Goal: Find specific page/section: Find specific page/section

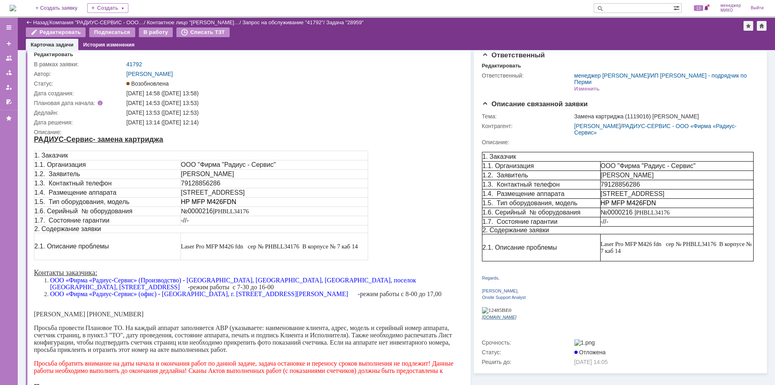
scroll to position [40, 0]
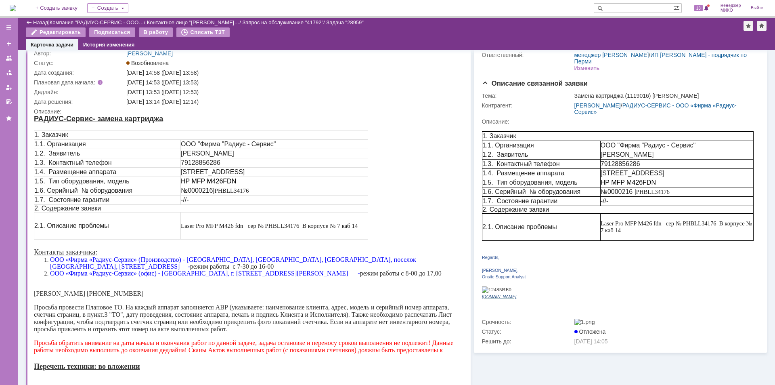
click at [195, 207] on p "2. Содержание заявки" at bounding box center [200, 208] width 333 height 7
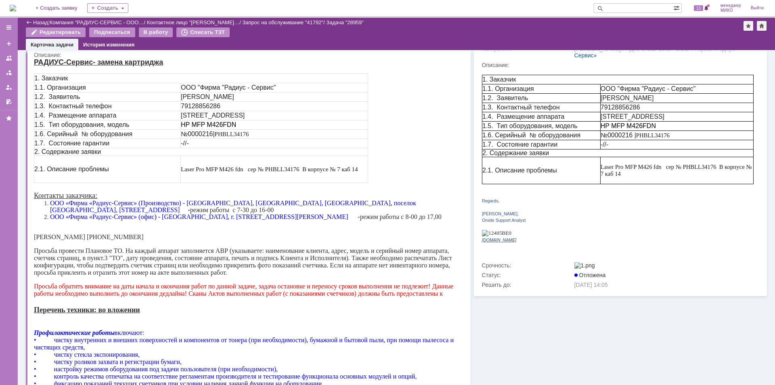
scroll to position [81, 0]
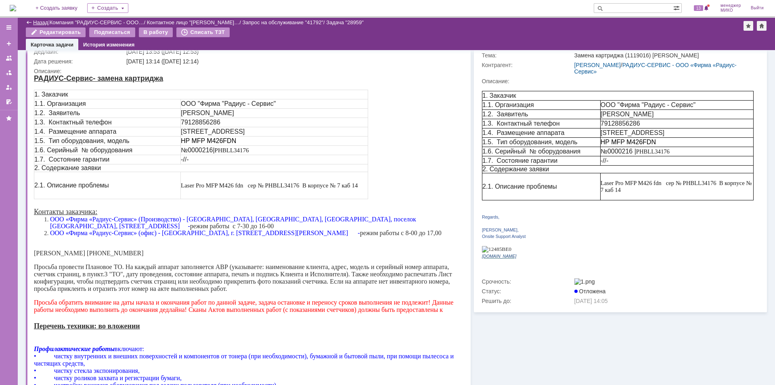
click at [37, 25] on link "Назад" at bounding box center [40, 22] width 15 height 6
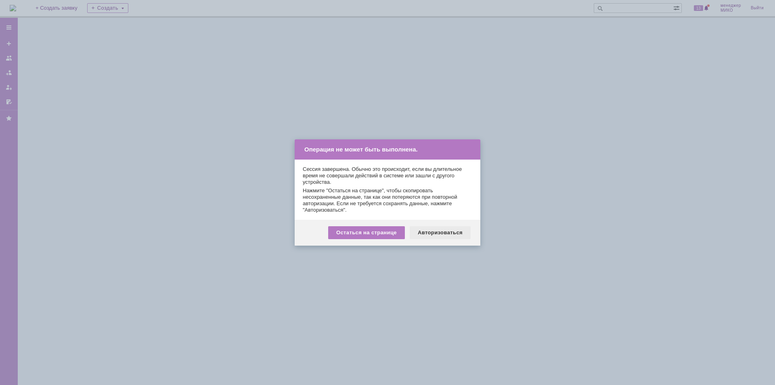
click at [442, 232] on div "Авторизоваться" at bounding box center [440, 232] width 61 height 13
